Goal: Information Seeking & Learning: Learn about a topic

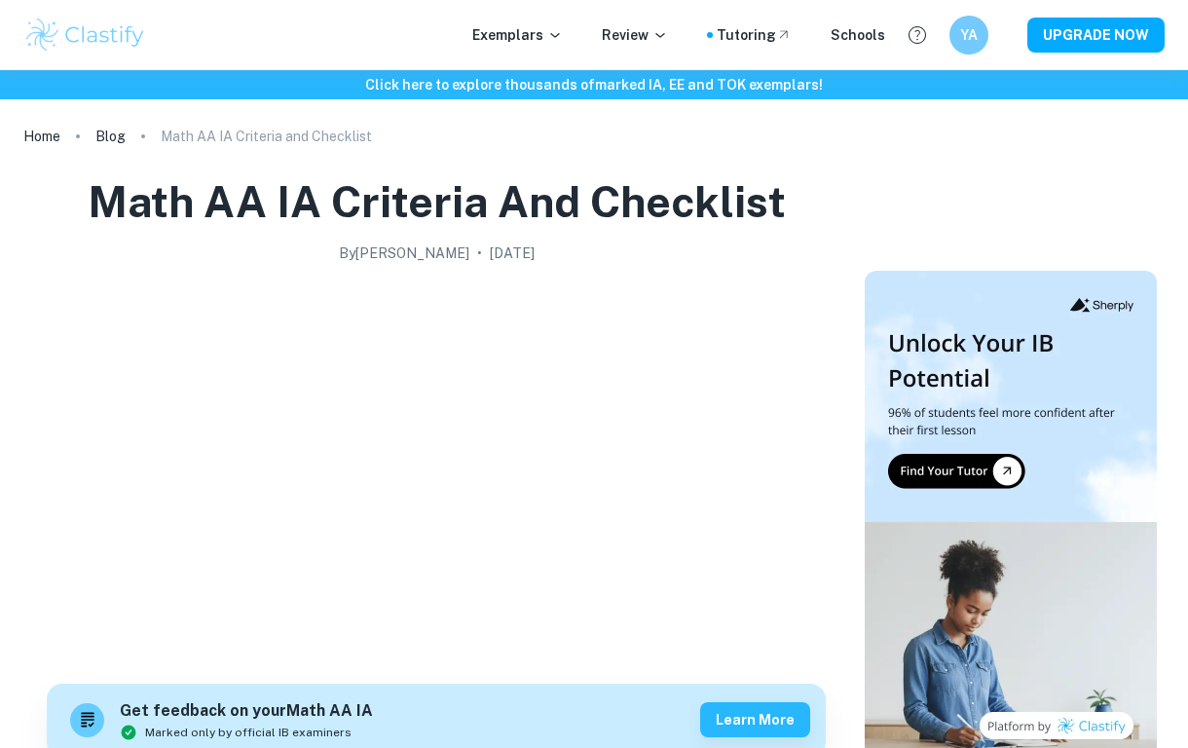
scroll to position [937, 0]
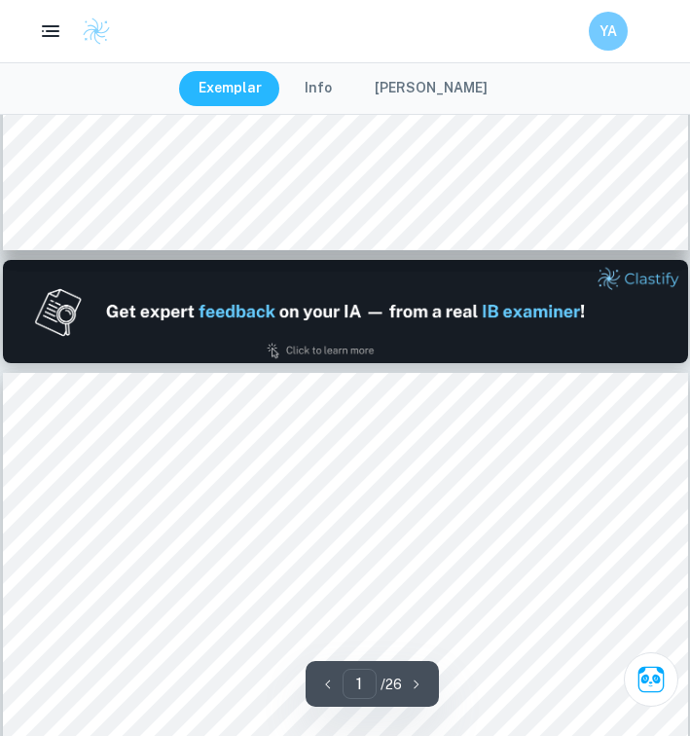
type input "2"
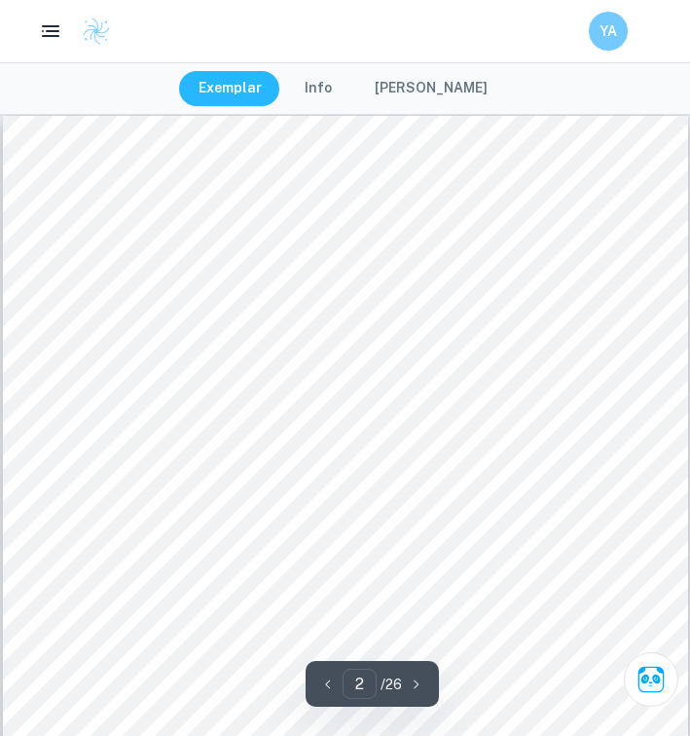
scroll to position [1115, 0]
